Goal: Find specific page/section: Find specific page/section

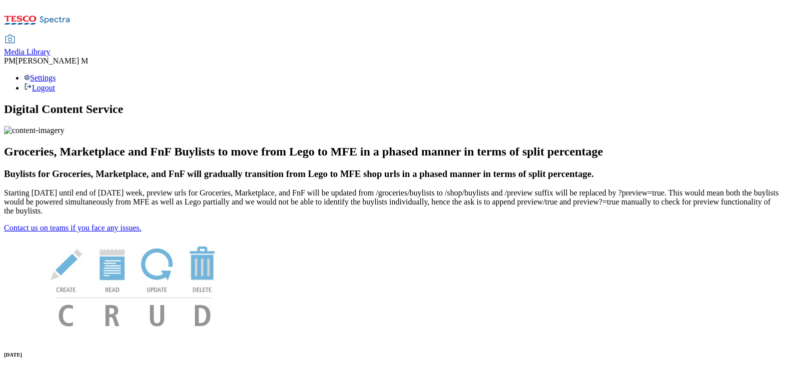
click at [50, 47] on div "Media Library" at bounding box center [27, 51] width 46 height 9
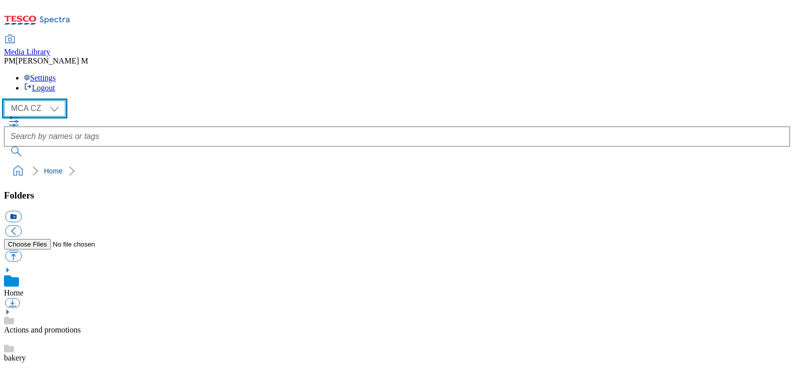
click at [40, 100] on select "MCA CZ MCA HU MCA SK" at bounding box center [34, 108] width 61 height 16
select select "flare-mca-sk"
click at [6, 100] on select "MCA CZ MCA HU MCA SK" at bounding box center [34, 108] width 61 height 16
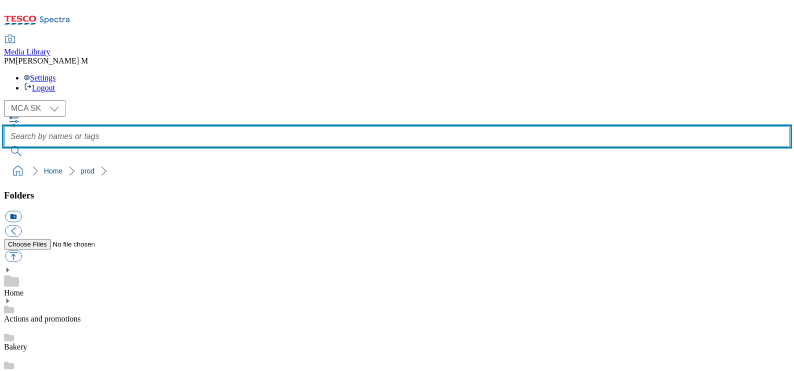
click at [340, 126] on input "text" at bounding box center [397, 136] width 786 height 20
type input "u65"
click at [4, 146] on button "submit" at bounding box center [17, 151] width 26 height 10
